Goal: Register for event/course: Sign up to attend an event or enroll in a course

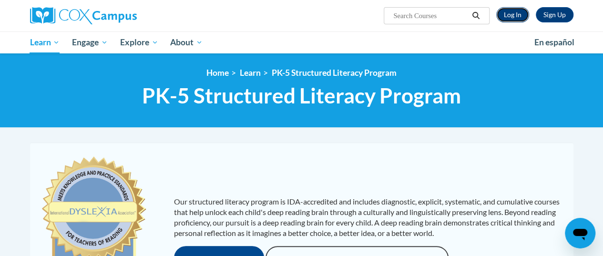
click at [509, 13] on link "Log In" at bounding box center [512, 14] width 33 height 15
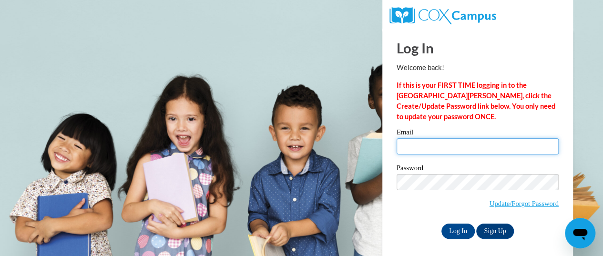
click at [431, 145] on input "Email" at bounding box center [478, 146] width 162 height 16
type input "mlmatz@butler.edu"
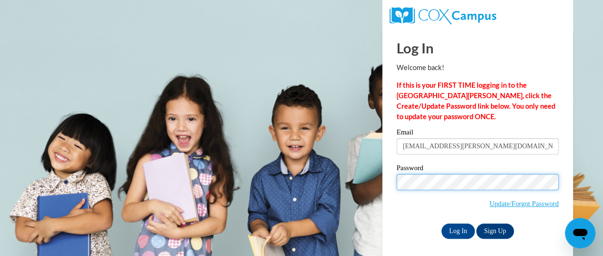
click at [441, 224] on input "Log In" at bounding box center [457, 231] width 33 height 15
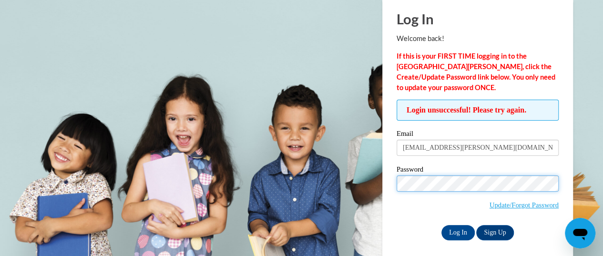
scroll to position [30, 0]
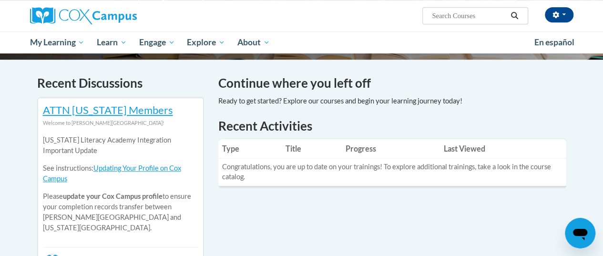
scroll to position [78, 0]
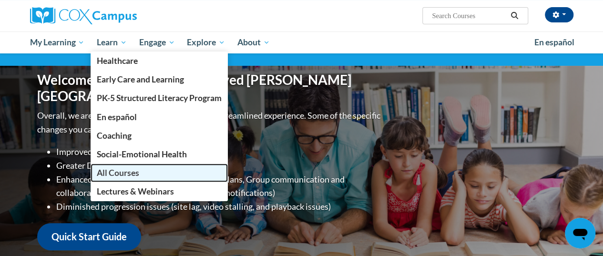
click at [120, 178] on link "All Courses" at bounding box center [159, 173] width 137 height 19
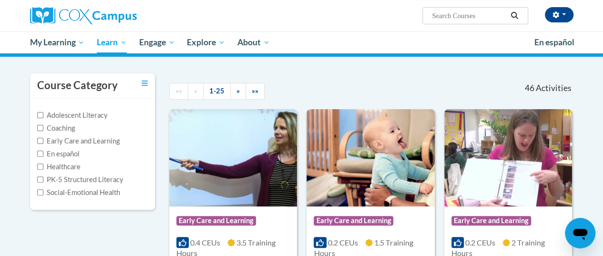
scroll to position [158, 0]
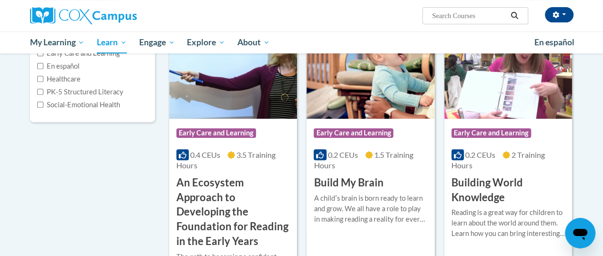
click at [468, 18] on input "Search..." at bounding box center [469, 15] width 76 height 11
type input "systematic and explicit phonics instruction"
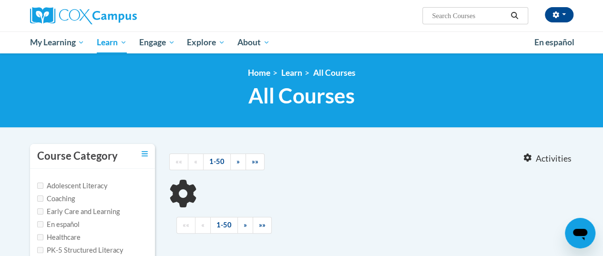
type input "systematic and explicit phonics instruction"
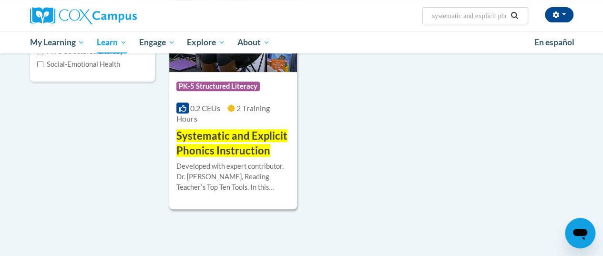
scroll to position [200, 0]
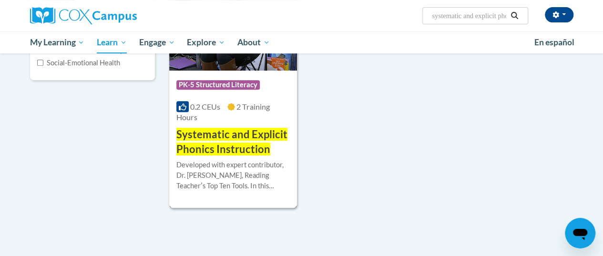
click at [237, 125] on div "Course Category: PK-5 Structured Literacy 0.2 CEUs 2 Training Hours COURSE Syst…" at bounding box center [233, 114] width 128 height 86
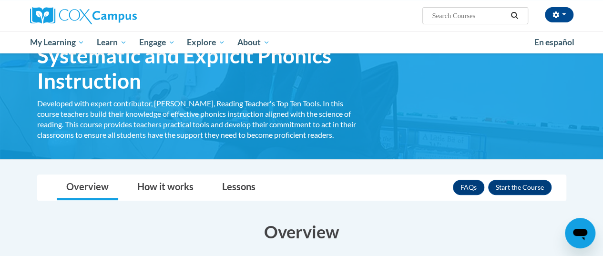
scroll to position [55, 0]
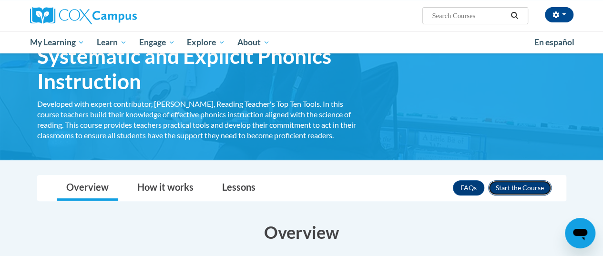
click at [518, 182] on button "Enroll" at bounding box center [519, 187] width 63 height 15
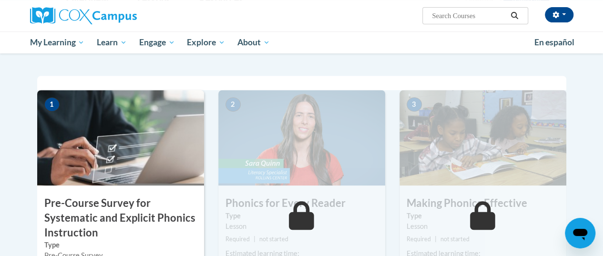
scroll to position [228, 0]
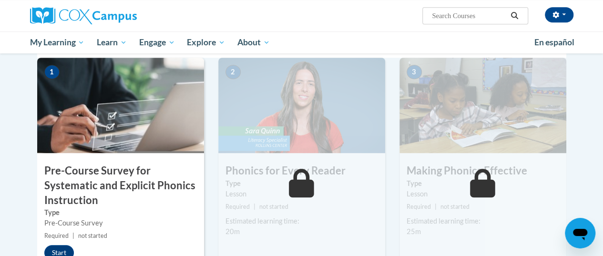
click at [122, 183] on h3 "Pre-Course Survey for Systematic and Explicit Phonics Instruction" at bounding box center [120, 186] width 167 height 44
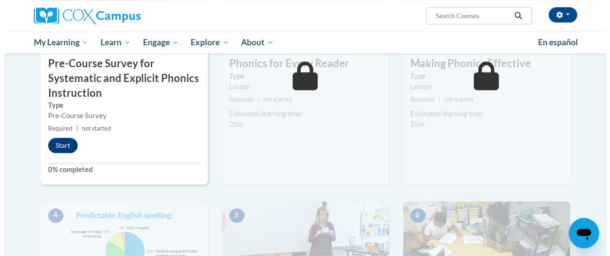
scroll to position [335, 0]
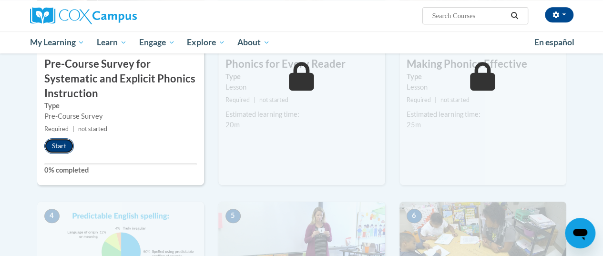
click at [56, 140] on button "Start" at bounding box center [59, 145] width 30 height 15
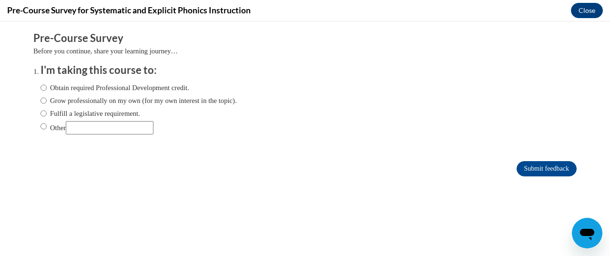
scroll to position [0, 0]
click at [54, 88] on label "Obtain required Professional Development credit." at bounding box center [115, 87] width 149 height 10
click at [47, 88] on input "Obtain required Professional Development credit." at bounding box center [44, 87] width 6 height 10
radio input "true"
click at [103, 100] on label "Grow professionally on my own (for my own interest in the topic)." at bounding box center [139, 100] width 196 height 10
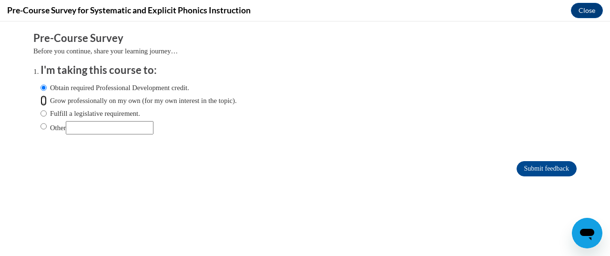
click at [47, 100] on input "Grow professionally on my own (for my own interest in the topic)." at bounding box center [44, 100] width 6 height 10
radio input "true"
click at [524, 172] on input "Submit feedback" at bounding box center [547, 168] width 60 height 15
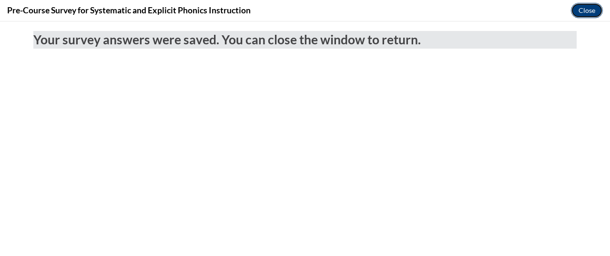
click at [578, 10] on button "Close" at bounding box center [587, 10] width 32 height 15
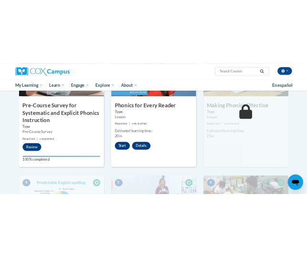
scroll to position [311, 0]
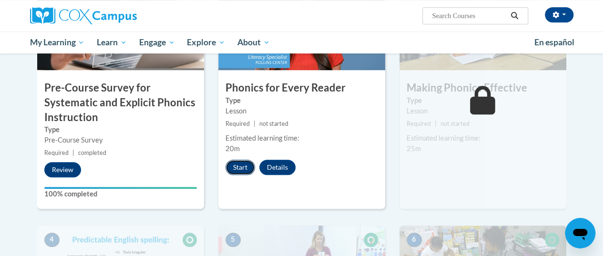
click at [239, 167] on button "Start" at bounding box center [241, 167] width 30 height 15
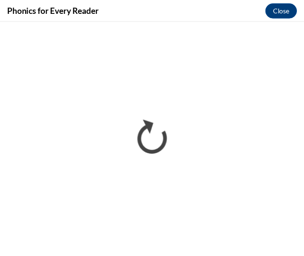
scroll to position [0, 0]
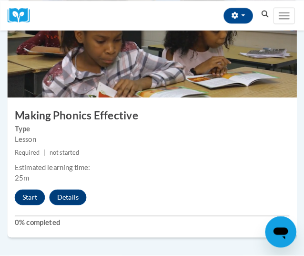
scroll to position [761, 0]
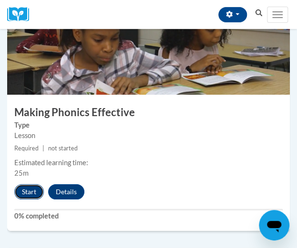
click at [28, 187] on button "Start" at bounding box center [29, 192] width 30 height 15
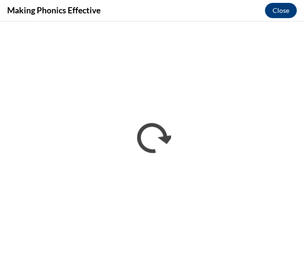
scroll to position [0, 0]
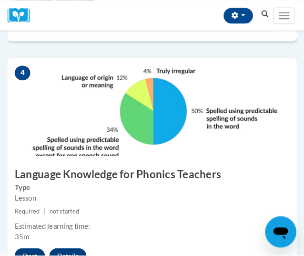
scroll to position [1046, 0]
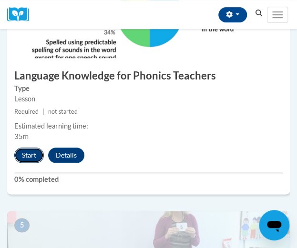
click at [21, 151] on button "Start" at bounding box center [29, 155] width 30 height 15
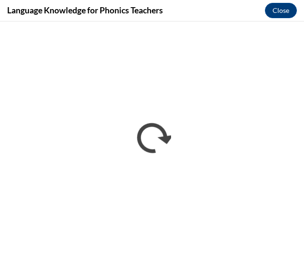
scroll to position [0, 0]
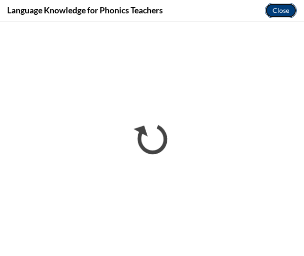
click at [284, 8] on button "Close" at bounding box center [281, 10] width 32 height 15
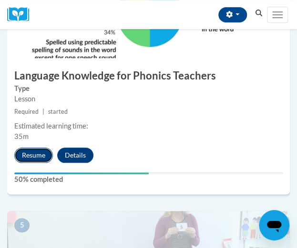
click at [25, 155] on button "Resume" at bounding box center [33, 155] width 39 height 15
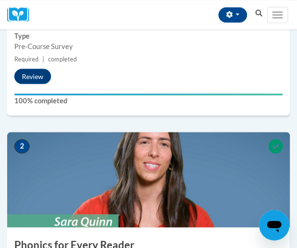
scroll to position [380, 0]
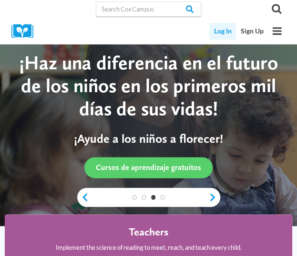
click at [226, 29] on link "Log In" at bounding box center [222, 31] width 27 height 17
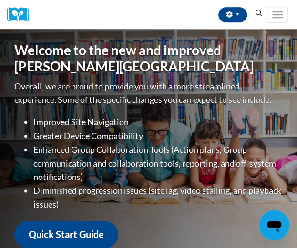
scroll to position [156, 0]
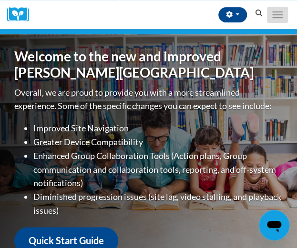
click at [274, 12] on button "Toggle navigation" at bounding box center [277, 15] width 21 height 16
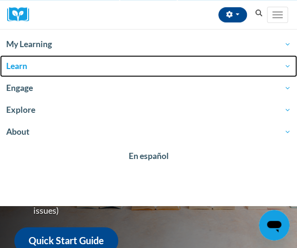
click at [75, 66] on span "Learn" at bounding box center [148, 66] width 285 height 11
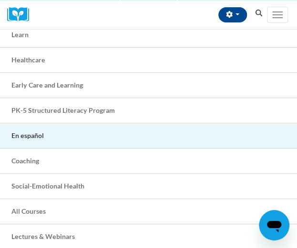
scroll to position [115, 0]
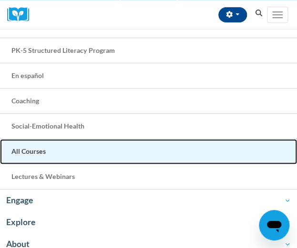
click at [33, 147] on span "All Courses" at bounding box center [28, 151] width 34 height 8
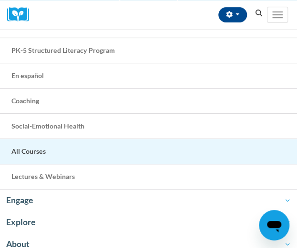
scroll to position [0, 0]
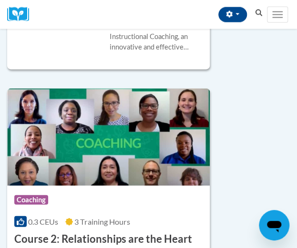
scroll to position [1441, 0]
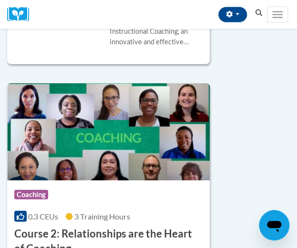
click at [256, 16] on icon "Search" at bounding box center [259, 13] width 9 height 7
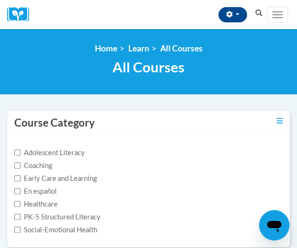
click at [258, 11] on icon "Search" at bounding box center [259, 13] width 9 height 7
click at [257, 14] on icon "Search" at bounding box center [259, 13] width 9 height 7
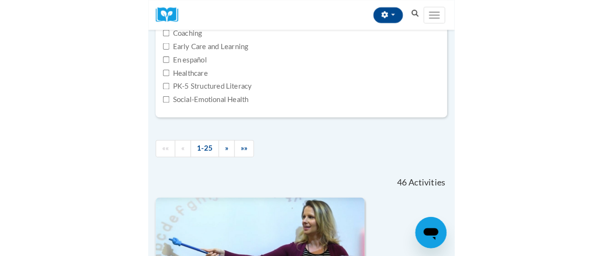
scroll to position [193, 0]
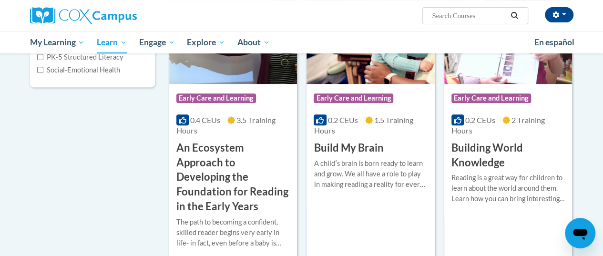
click at [297, 11] on input "Search..." at bounding box center [469, 15] width 76 height 11
type input "systematic"
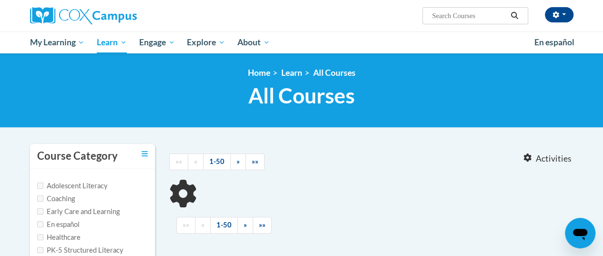
type input "systematic"
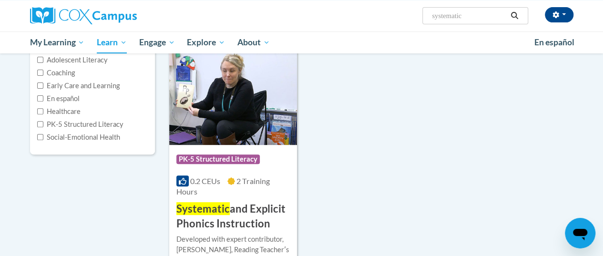
scroll to position [126, 0]
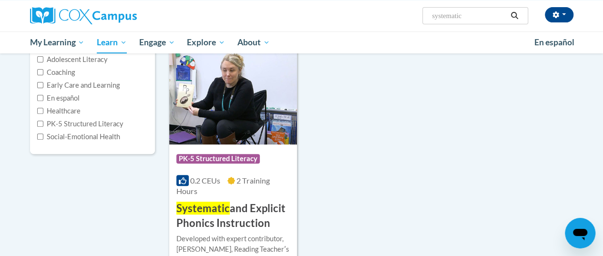
click at [196, 218] on h3 "Systematic and Explicit Phonics Instruction" at bounding box center [232, 216] width 113 height 30
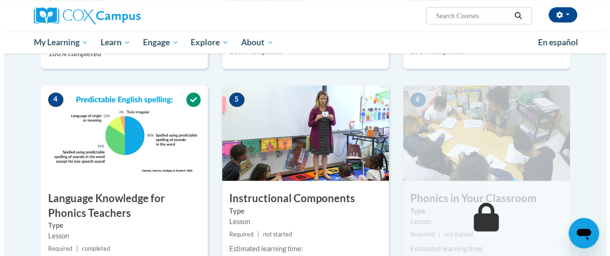
scroll to position [562, 0]
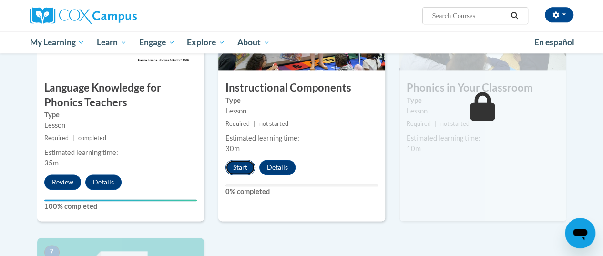
click at [231, 170] on button "Start" at bounding box center [241, 167] width 30 height 15
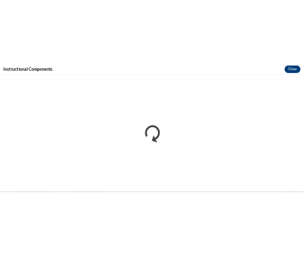
scroll to position [0, 0]
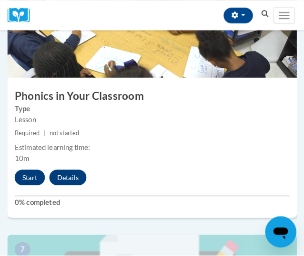
scroll to position [1530, 0]
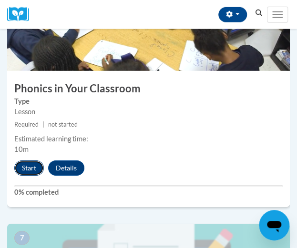
click at [25, 172] on button "Start" at bounding box center [29, 168] width 30 height 15
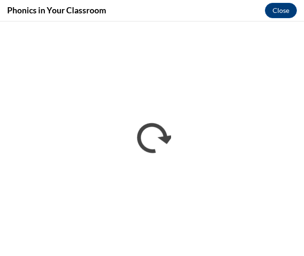
scroll to position [0, 0]
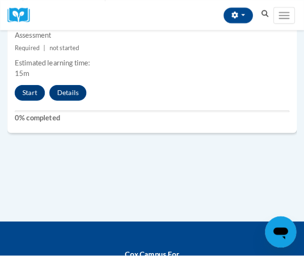
scroll to position [1872, 0]
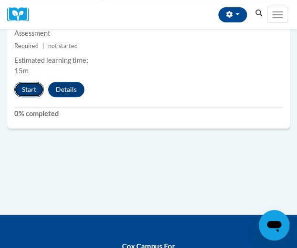
click at [30, 85] on button "Start" at bounding box center [29, 89] width 30 height 15
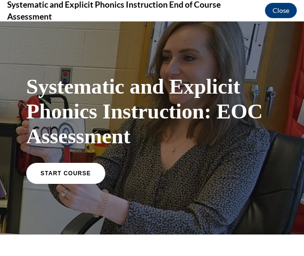
scroll to position [0, 0]
click at [71, 180] on link "START COURSE" at bounding box center [65, 173] width 83 height 22
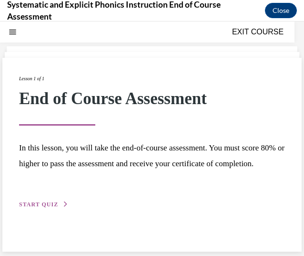
scroll to position [30, 0]
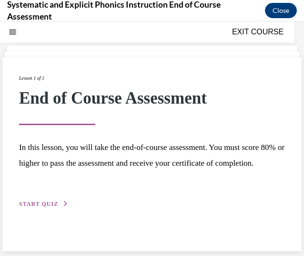
click at [41, 208] on button "START QUIZ" at bounding box center [44, 203] width 50 height 9
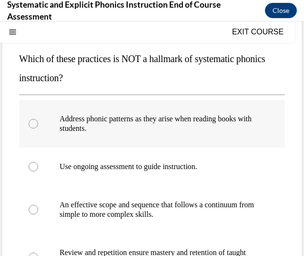
scroll to position [100, 0]
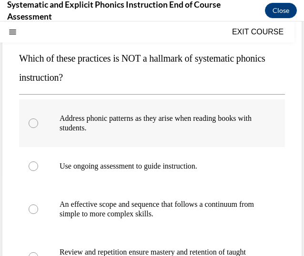
click at [72, 125] on p "Address phonic patterns as they arise when reading books with students." at bounding box center [161, 122] width 202 height 19
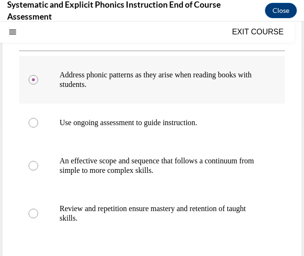
scroll to position [144, 0]
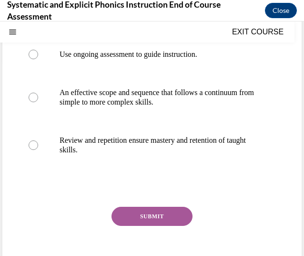
click at [144, 216] on button "SUBMIT" at bounding box center [152, 215] width 81 height 19
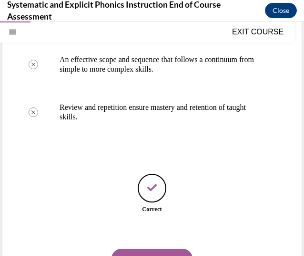
scroll to position [279, 0]
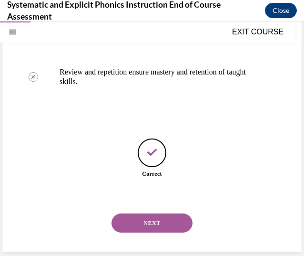
click at [139, 219] on button "NEXT" at bounding box center [152, 222] width 81 height 19
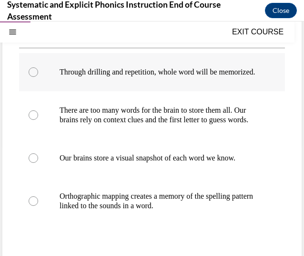
scroll to position [128, 0]
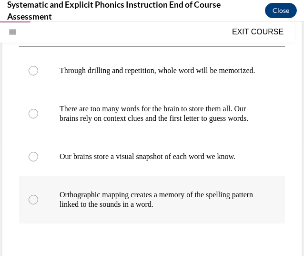
click at [116, 209] on p "Orthographic mapping creates a memory of the spelling pattern linked to the sou…" at bounding box center [161, 199] width 202 height 19
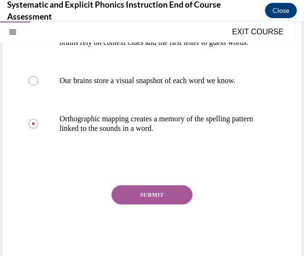
click at [132, 204] on button "SUBMIT" at bounding box center [152, 194] width 81 height 19
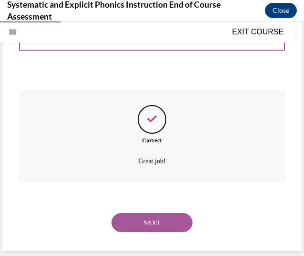
scroll to position [317, 0]
click at [139, 231] on button "NEXT" at bounding box center [152, 222] width 81 height 19
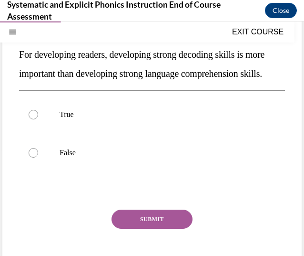
scroll to position [123, 0]
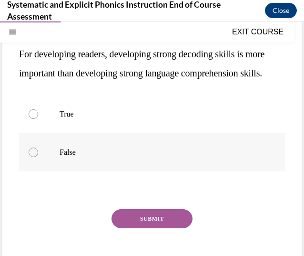
click at [57, 168] on div at bounding box center [152, 152] width 266 height 38
click at [123, 228] on button "SUBMIT" at bounding box center [152, 218] width 81 height 19
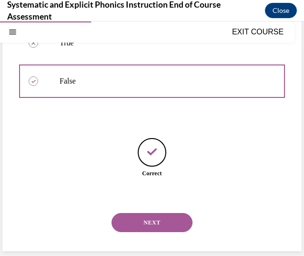
scroll to position [213, 0]
click at [133, 219] on button "NEXT" at bounding box center [152, 222] width 81 height 19
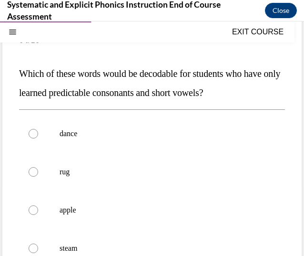
scroll to position [85, 0]
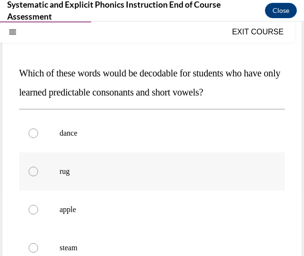
click at [98, 176] on div at bounding box center [152, 171] width 266 height 38
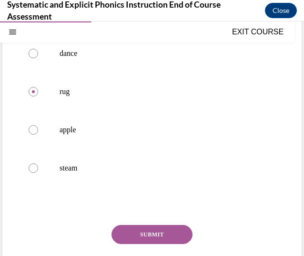
click at [143, 230] on button "SUBMIT" at bounding box center [152, 234] width 81 height 19
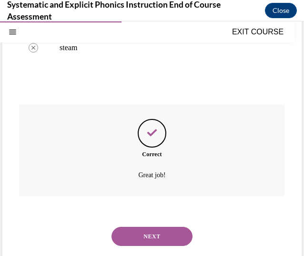
scroll to position [298, 0]
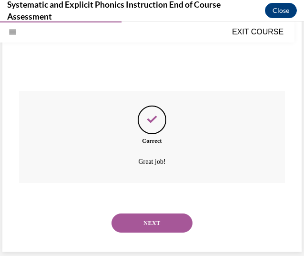
click at [136, 225] on button "NEXT" at bounding box center [152, 222] width 81 height 19
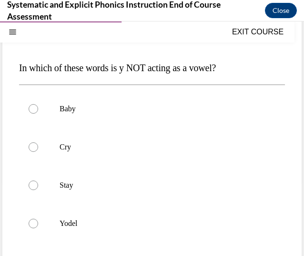
scroll to position [91, 0]
click at [73, 219] on p "Yodel" at bounding box center [161, 223] width 202 height 10
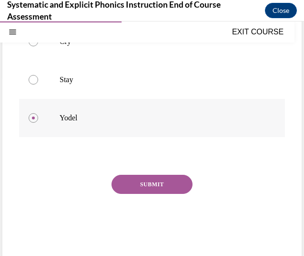
scroll to position [196, 0]
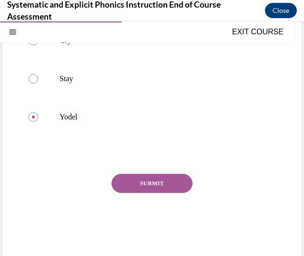
click at [143, 182] on button "SUBMIT" at bounding box center [152, 183] width 81 height 19
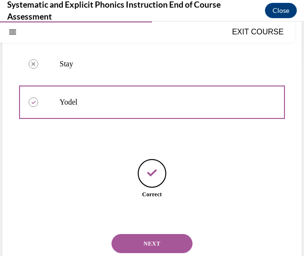
scroll to position [232, 0]
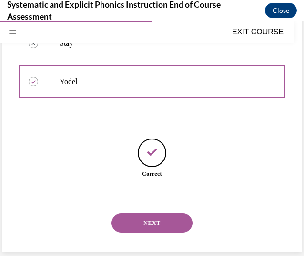
click at [134, 232] on div "NEXT" at bounding box center [152, 223] width 266 height 38
click at [133, 224] on button "NEXT" at bounding box center [152, 222] width 81 height 19
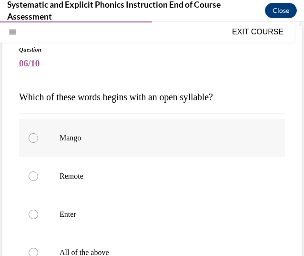
scroll to position [97, 0]
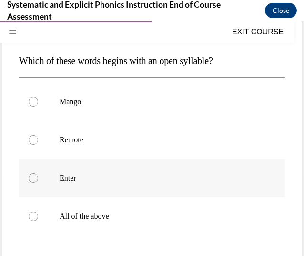
click at [106, 170] on div at bounding box center [152, 178] width 266 height 38
click at [74, 215] on p "All of the above" at bounding box center [161, 216] width 202 height 10
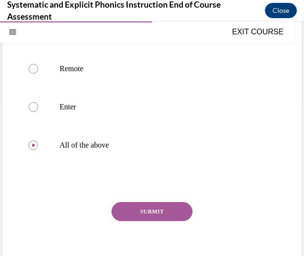
click at [142, 208] on button "SUBMIT" at bounding box center [152, 211] width 81 height 19
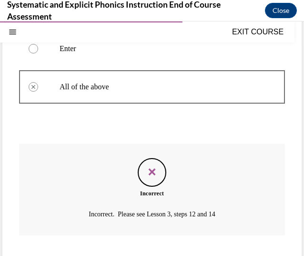
scroll to position [279, 0]
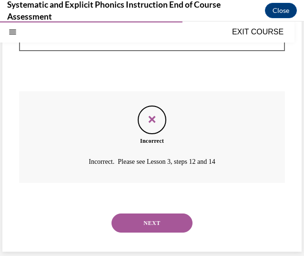
click at [139, 221] on button "NEXT" at bounding box center [152, 222] width 81 height 19
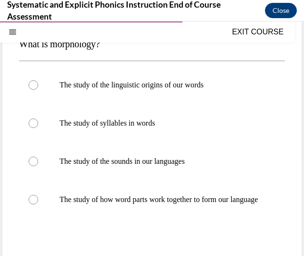
scroll to position [114, 0]
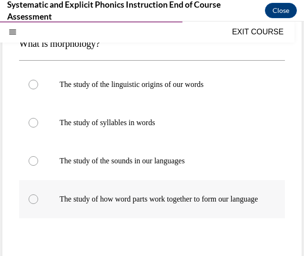
click at [114, 193] on div at bounding box center [152, 199] width 266 height 38
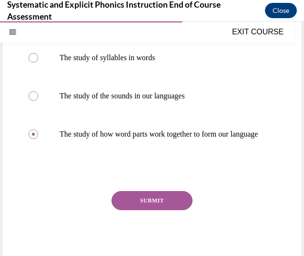
click at [145, 207] on button "SUBMIT" at bounding box center [152, 200] width 81 height 19
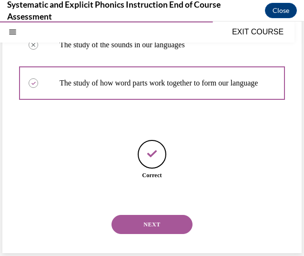
scroll to position [241, 0]
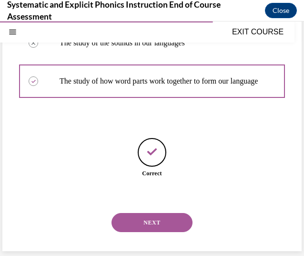
click at [122, 220] on button "NEXT" at bounding box center [152, 222] width 81 height 19
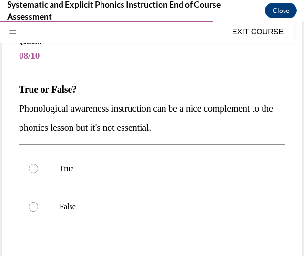
scroll to position [70, 0]
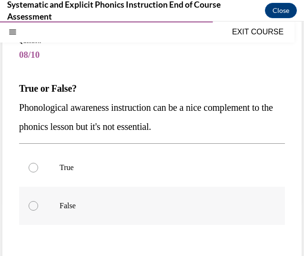
click at [104, 215] on div at bounding box center [152, 205] width 266 height 38
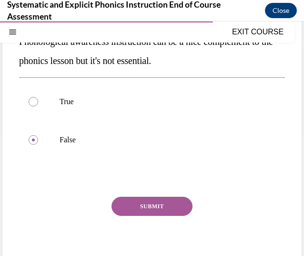
click at [126, 213] on button "SUBMIT" at bounding box center [152, 205] width 81 height 19
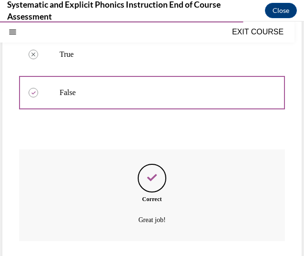
scroll to position [241, 0]
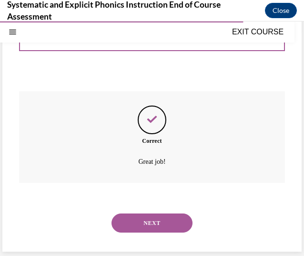
click at [132, 224] on button "NEXT" at bounding box center [152, 222] width 81 height 19
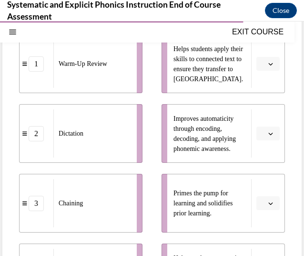
scroll to position [186, 0]
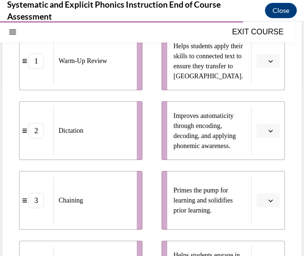
click at [257, 120] on li "Improves automaticity through encoding, decoding, and applying phonemic awarene…" at bounding box center [223, 130] width 123 height 59
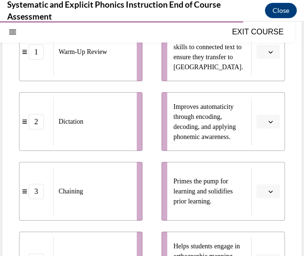
scroll to position [195, 0]
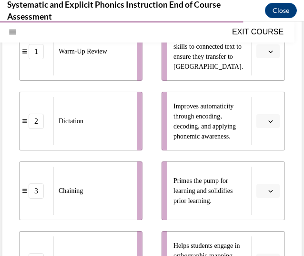
click at [267, 188] on span "button" at bounding box center [270, 190] width 7 height 7
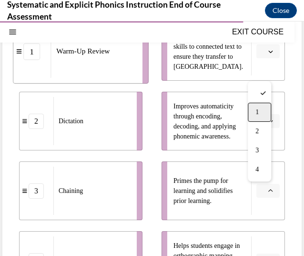
click at [260, 111] on div "1" at bounding box center [259, 112] width 23 height 19
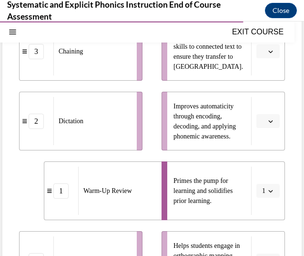
click at [268, 119] on icon "button" at bounding box center [270, 121] width 5 height 5
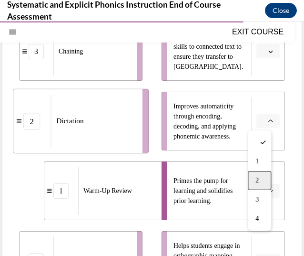
click at [262, 180] on div "2" at bounding box center [259, 180] width 23 height 19
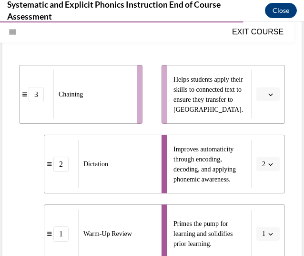
scroll to position [301, 0]
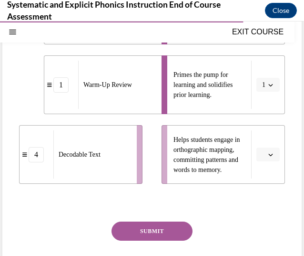
click at [267, 151] on span "button" at bounding box center [270, 154] width 7 height 7
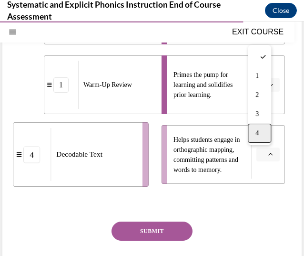
click at [263, 126] on div "4" at bounding box center [259, 132] width 23 height 19
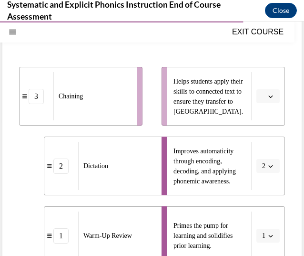
scroll to position [149, 0]
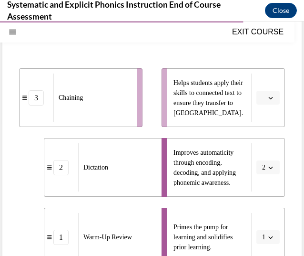
click at [268, 98] on icon "button" at bounding box center [270, 97] width 5 height 5
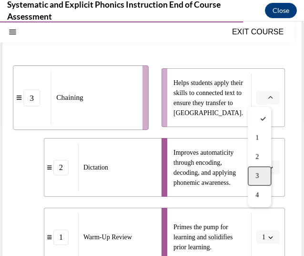
click at [259, 174] on span "3" at bounding box center [257, 176] width 3 height 8
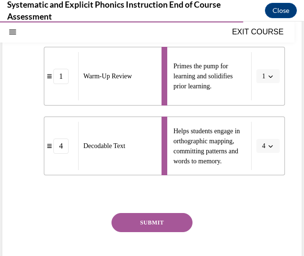
click at [153, 226] on button "SUBMIT" at bounding box center [152, 222] width 81 height 19
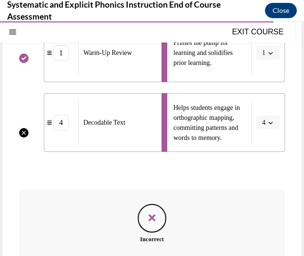
scroll to position [431, 0]
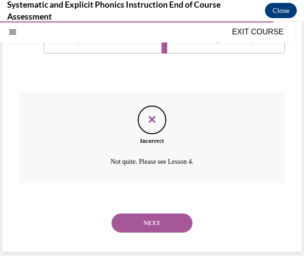
click at [150, 229] on button "NEXT" at bounding box center [152, 222] width 81 height 19
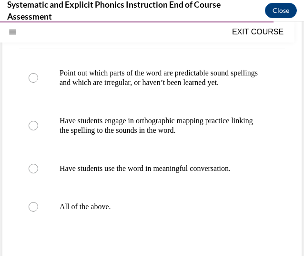
scroll to position [152, 0]
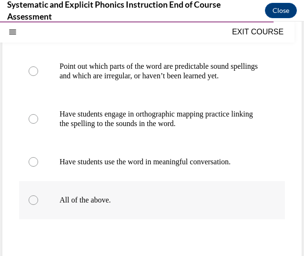
click at [105, 205] on p "All of the above." at bounding box center [161, 200] width 202 height 10
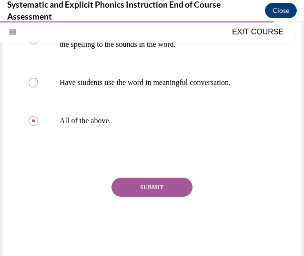
click at [143, 193] on button "SUBMIT" at bounding box center [152, 186] width 81 height 19
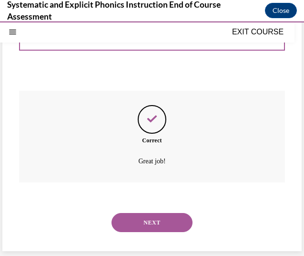
scroll to position [327, 0]
click at [150, 218] on button "NEXT" at bounding box center [152, 222] width 81 height 19
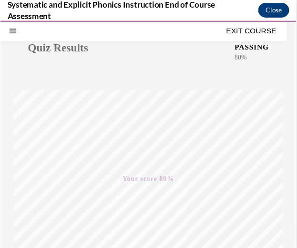
scroll to position [216, 0]
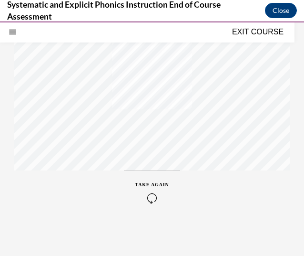
click at [248, 31] on button "EXIT COURSE" at bounding box center [257, 31] width 57 height 11
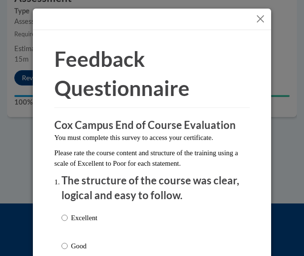
scroll to position [66, 0]
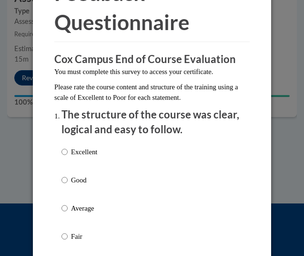
click at [72, 182] on p "Good" at bounding box center [84, 179] width 26 height 10
click at [68, 182] on input "Good" at bounding box center [65, 179] width 6 height 10
radio input "true"
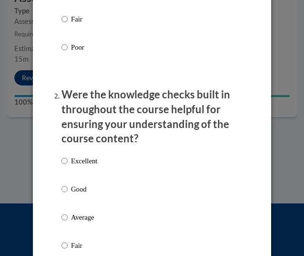
click at [72, 187] on p "Good" at bounding box center [84, 189] width 26 height 10
click at [68, 187] on input "Good" at bounding box center [65, 189] width 6 height 10
radio input "true"
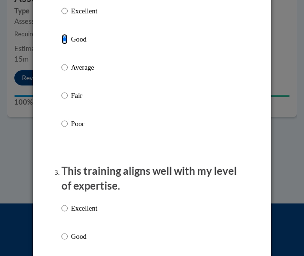
scroll to position [499, 0]
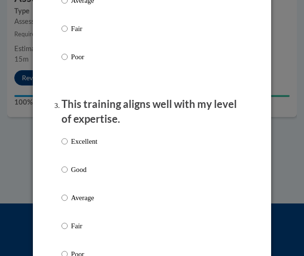
click at [67, 173] on label "Good" at bounding box center [80, 177] width 36 height 26
click at [67, 173] on input "Good" at bounding box center [65, 169] width 6 height 10
radio input "true"
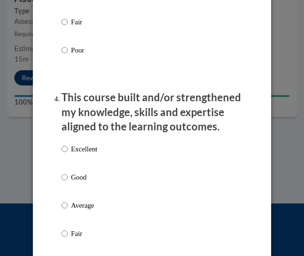
scroll to position [708, 0]
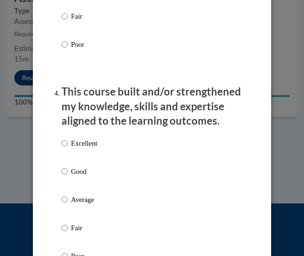
click at [70, 164] on div "Excellent Good Average Fair Poor" at bounding box center [80, 207] width 36 height 148
click at [73, 174] on p "Good" at bounding box center [84, 171] width 26 height 10
click at [68, 174] on input "Good" at bounding box center [65, 171] width 6 height 10
radio input "true"
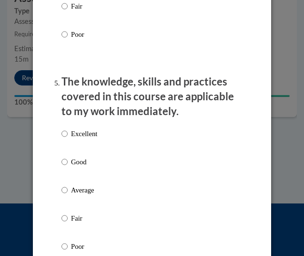
scroll to position [934, 0]
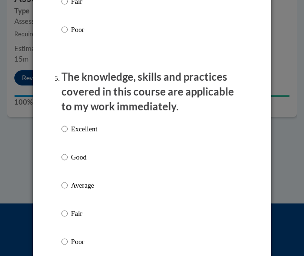
click at [71, 144] on label "Excellent" at bounding box center [80, 136] width 36 height 26
click at [68, 134] on input "Excellent" at bounding box center [65, 128] width 6 height 10
radio input "true"
click at [73, 152] on p "Good" at bounding box center [84, 157] width 26 height 10
click at [68, 152] on input "Good" at bounding box center [65, 157] width 6 height 10
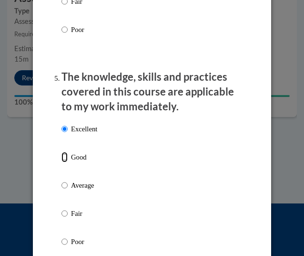
radio input "true"
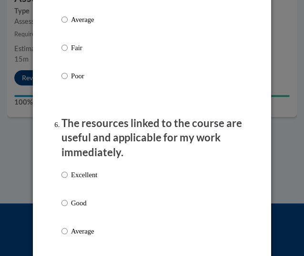
scroll to position [1167, 0]
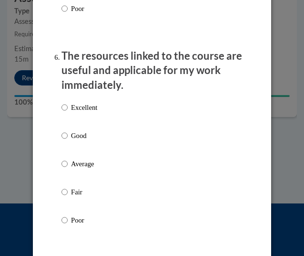
click at [71, 134] on p "Good" at bounding box center [84, 135] width 26 height 10
click at [68, 134] on input "Good" at bounding box center [65, 135] width 6 height 10
radio input "true"
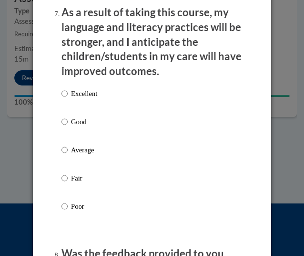
scroll to position [1422, 0]
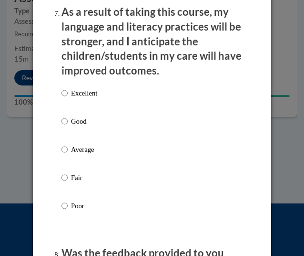
click at [71, 123] on p "Good" at bounding box center [84, 121] width 26 height 10
click at [68, 123] on input "Good" at bounding box center [65, 121] width 6 height 10
radio input "true"
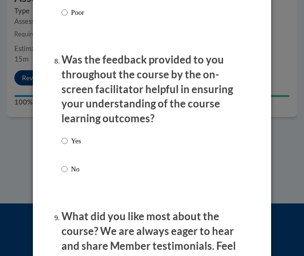
scroll to position [1620, 0]
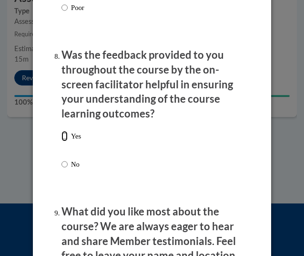
click at [62, 136] on input "Yes" at bounding box center [65, 136] width 6 height 10
radio input "true"
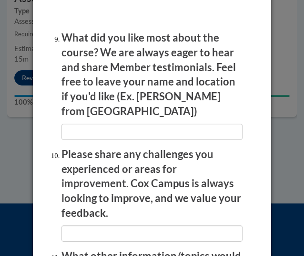
scroll to position [2006, 0]
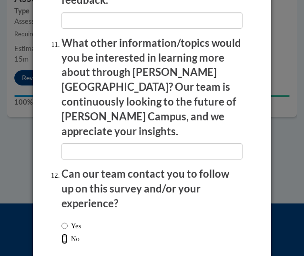
click at [63, 233] on input "No" at bounding box center [65, 238] width 6 height 10
radio input "true"
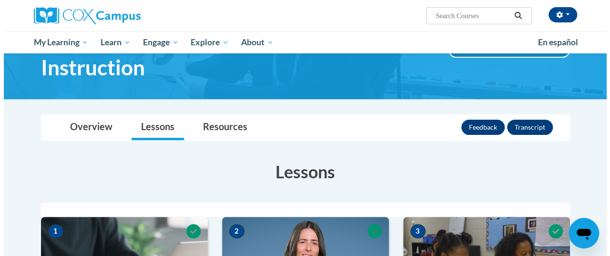
scroll to position [0, 0]
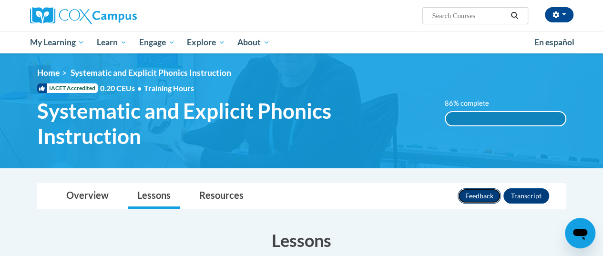
click at [297, 198] on button "Feedback" at bounding box center [479, 195] width 43 height 15
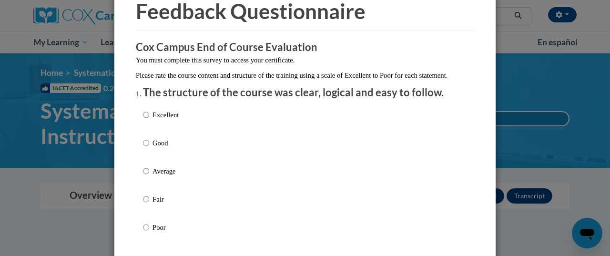
scroll to position [48, 0]
click at [163, 119] on p "Excellent" at bounding box center [166, 114] width 26 height 10
click at [149, 119] on input "Excellent" at bounding box center [146, 114] width 6 height 10
radio input "true"
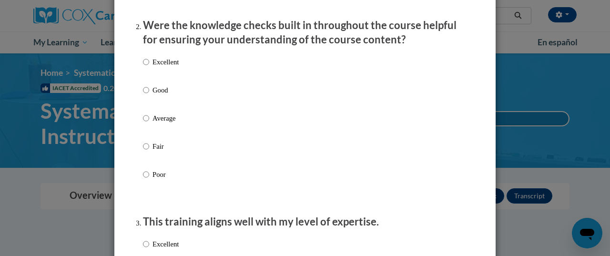
click at [156, 67] on p "Excellent" at bounding box center [166, 62] width 26 height 10
click at [149, 67] on input "Excellent" at bounding box center [146, 62] width 6 height 10
radio input "true"
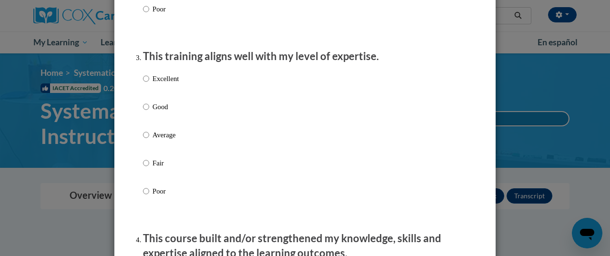
scroll to position [469, 0]
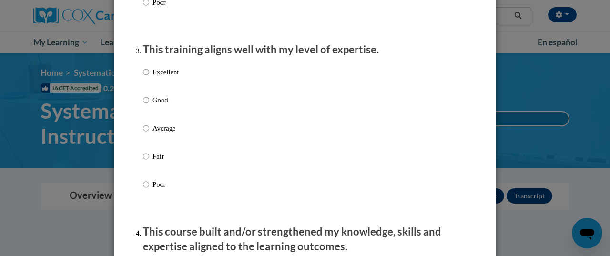
click at [156, 71] on li "This training aligns well with my level of expertise. Excellent Good Average Fa…" at bounding box center [305, 129] width 324 height 175
click at [158, 76] on div "Excellent Good Average Fair Poor" at bounding box center [161, 136] width 36 height 148
click at [161, 77] on p "Excellent" at bounding box center [166, 72] width 26 height 10
click at [149, 77] on input "Excellent" at bounding box center [146, 72] width 6 height 10
radio input "true"
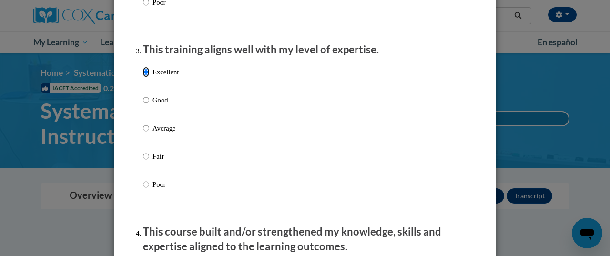
scroll to position [604, 0]
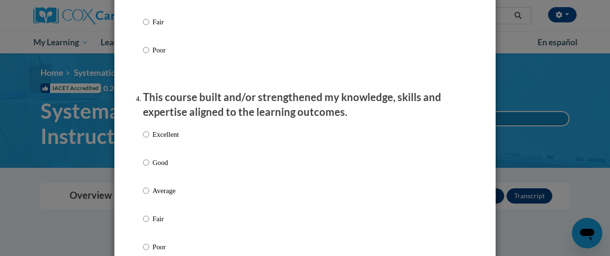
click at [153, 140] on p "Excellent" at bounding box center [166, 134] width 26 height 10
click at [149, 140] on input "Excellent" at bounding box center [146, 134] width 6 height 10
radio input "true"
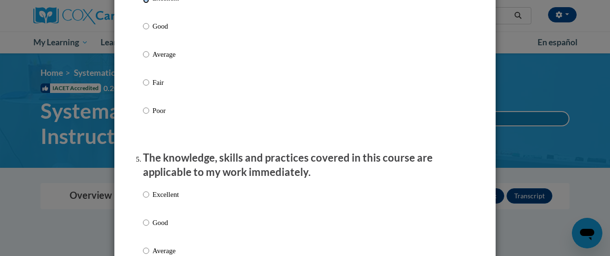
scroll to position [749, 0]
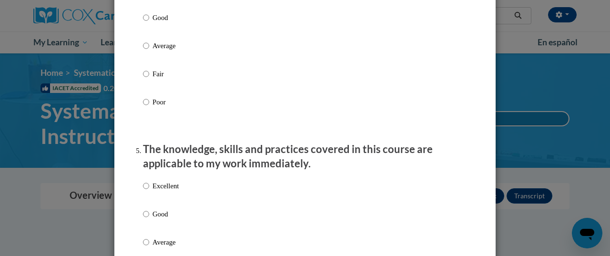
click at [160, 191] on p "Excellent" at bounding box center [166, 186] width 26 height 10
click at [149, 191] on input "Excellent" at bounding box center [146, 186] width 6 height 10
radio input "true"
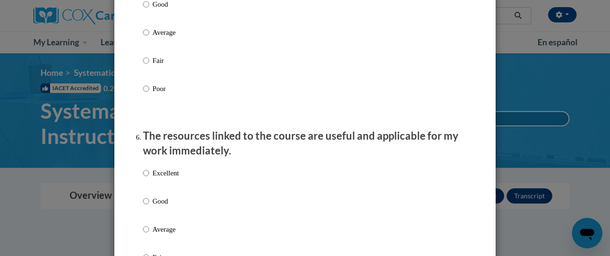
click at [160, 178] on p "Excellent" at bounding box center [166, 173] width 26 height 10
click at [149, 178] on input "Excellent" at bounding box center [146, 173] width 6 height 10
radio input "true"
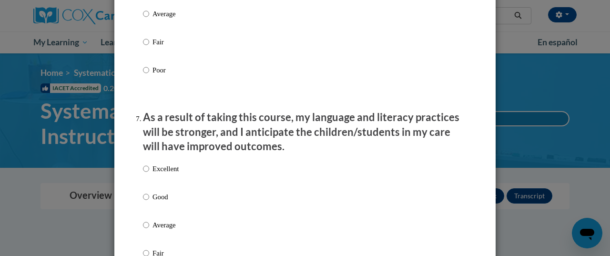
click at [157, 174] on p "Excellent" at bounding box center [166, 169] width 26 height 10
click at [149, 174] on input "Excellent" at bounding box center [146, 169] width 6 height 10
radio input "true"
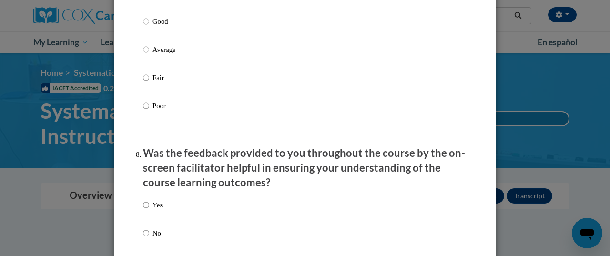
click at [148, 216] on label "Yes" at bounding box center [153, 213] width 20 height 26
click at [148, 210] on input "Yes" at bounding box center [146, 205] width 6 height 10
radio input "true"
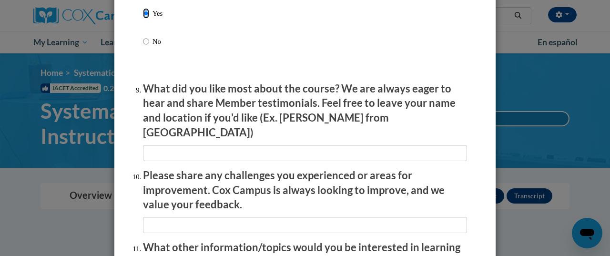
scroll to position [1541, 0]
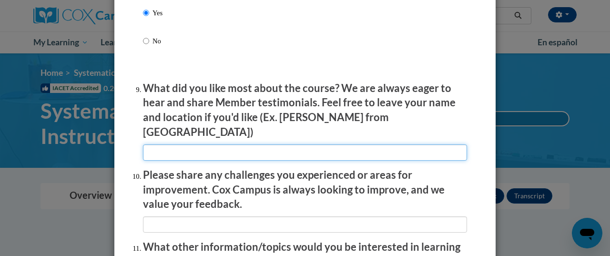
click at [212, 144] on input "textbox" at bounding box center [305, 152] width 324 height 16
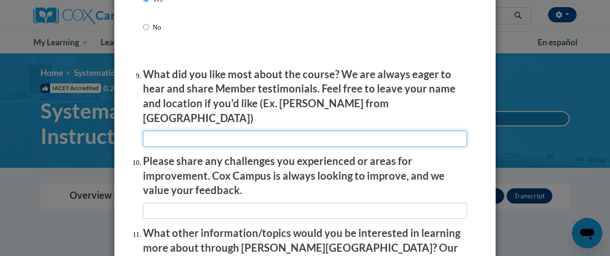
scroll to position [1556, 0]
type input "the classroom examples"
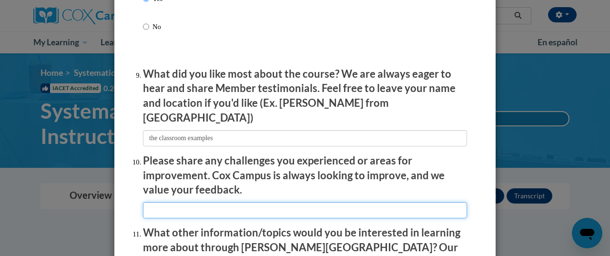
click at [171, 208] on input "textbox" at bounding box center [305, 210] width 324 height 16
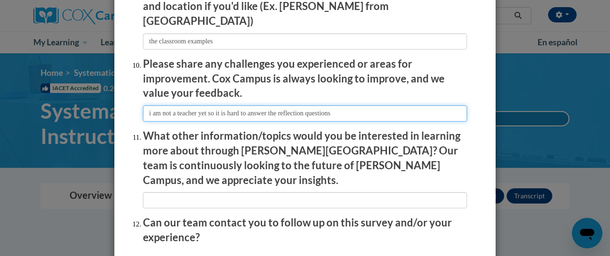
scroll to position [1653, 0]
type input "i am not a teacher yet so it is hard to answer the reflection questions"
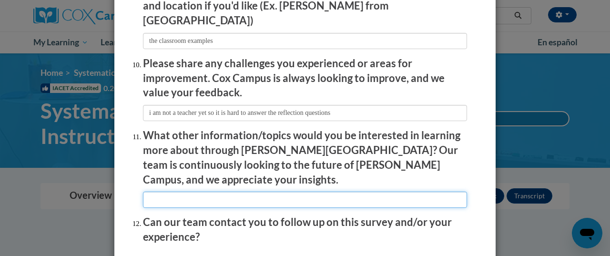
click at [183, 192] on input "textbox" at bounding box center [305, 200] width 324 height 16
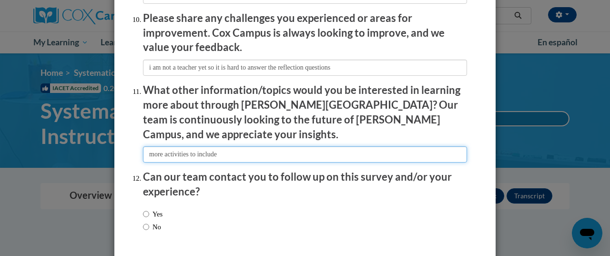
scroll to position [1726, 0]
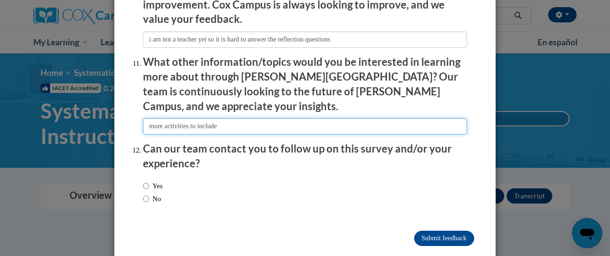
type input "more activities to include"
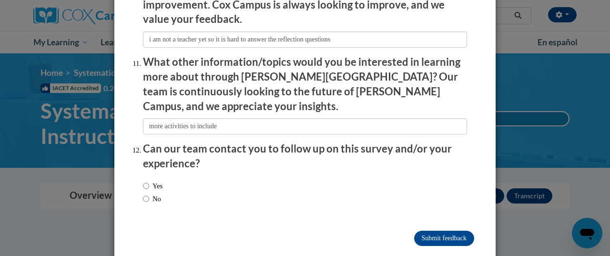
click at [153, 181] on label "Yes" at bounding box center [153, 186] width 20 height 10
click at [149, 181] on input "Yes" at bounding box center [146, 186] width 6 height 10
radio input "true"
drag, startPoint x: 165, startPoint y: 179, endPoint x: 147, endPoint y: 177, distance: 18.7
click at [147, 194] on label "No" at bounding box center [152, 199] width 18 height 10
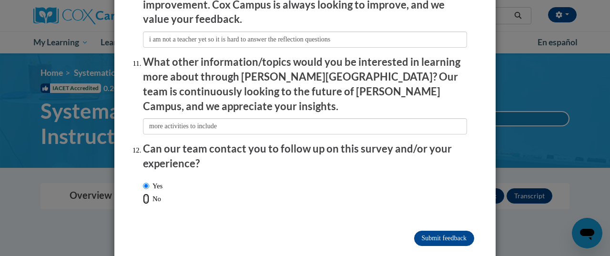
click at [147, 194] on input "No" at bounding box center [146, 199] width 6 height 10
radio input "true"
click at [297, 231] on input "Submit feedback" at bounding box center [444, 238] width 60 height 15
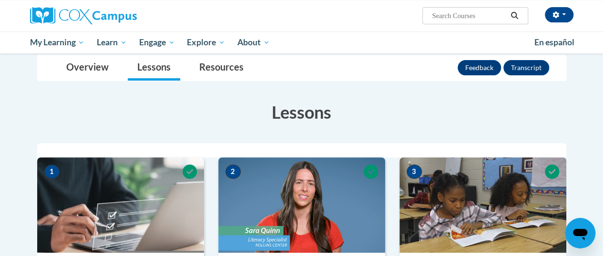
scroll to position [0, 0]
